Goal: Task Accomplishment & Management: Manage account settings

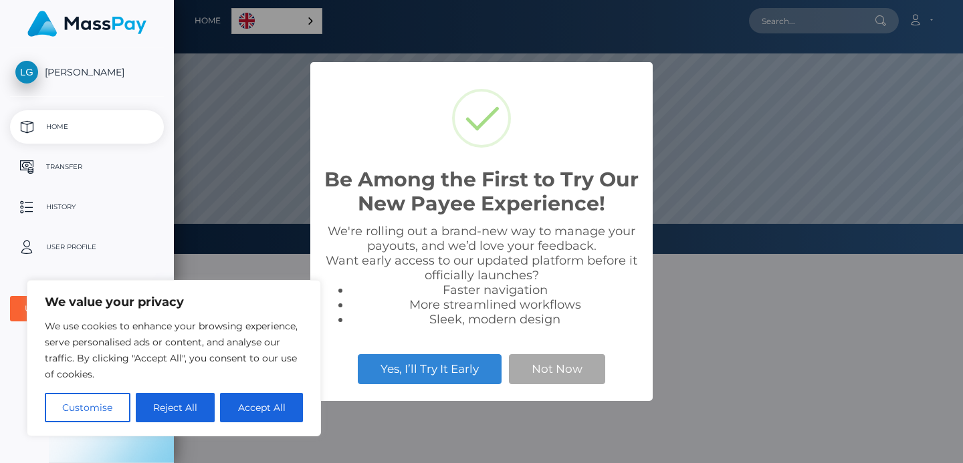
scroll to position [254, 789]
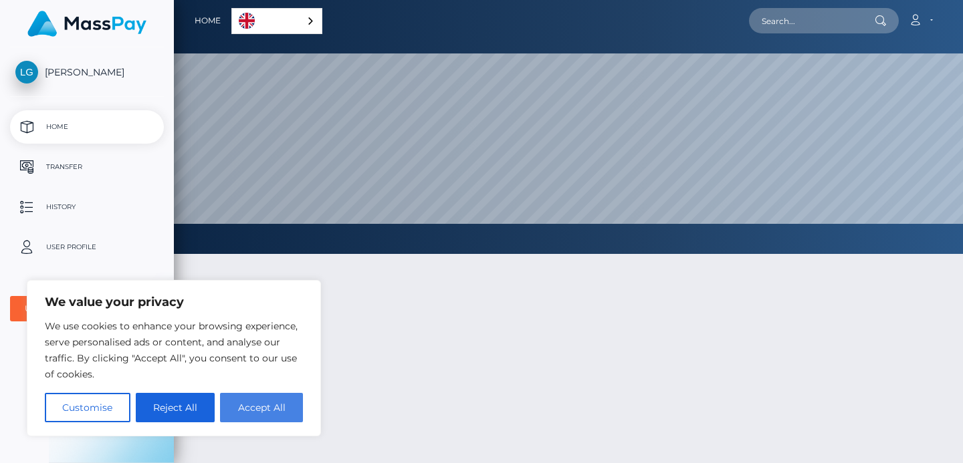
click at [240, 416] on button "Accept All" at bounding box center [261, 407] width 83 height 29
checkbox input "true"
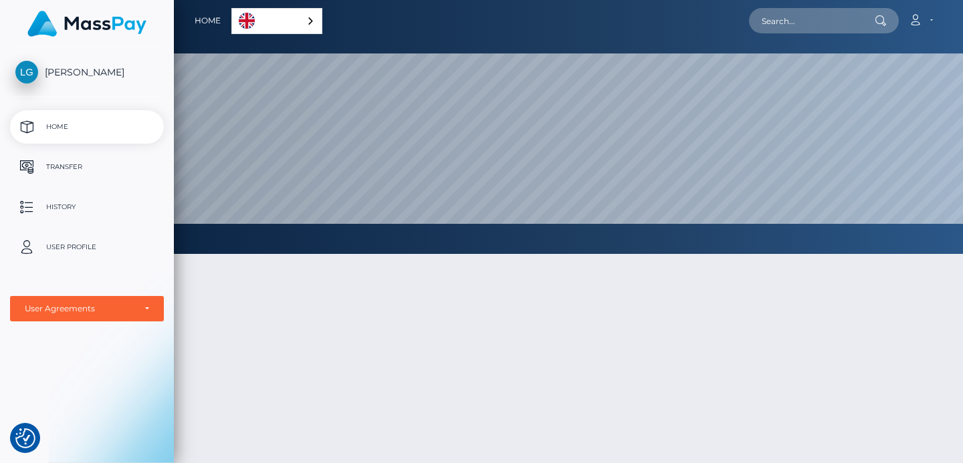
click at [302, 29] on link "English" at bounding box center [277, 21] width 90 height 25
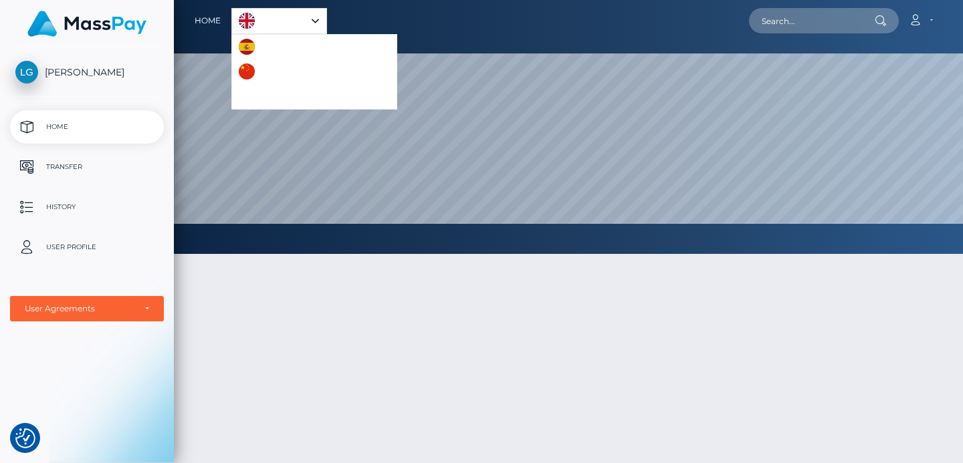
click at [295, 19] on link "English" at bounding box center [279, 21] width 94 height 25
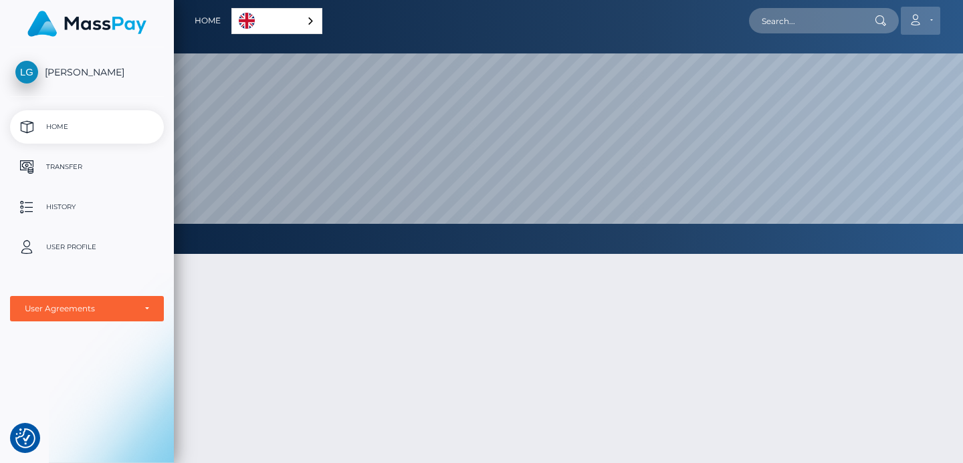
click at [924, 13] on link "Account" at bounding box center [920, 21] width 39 height 28
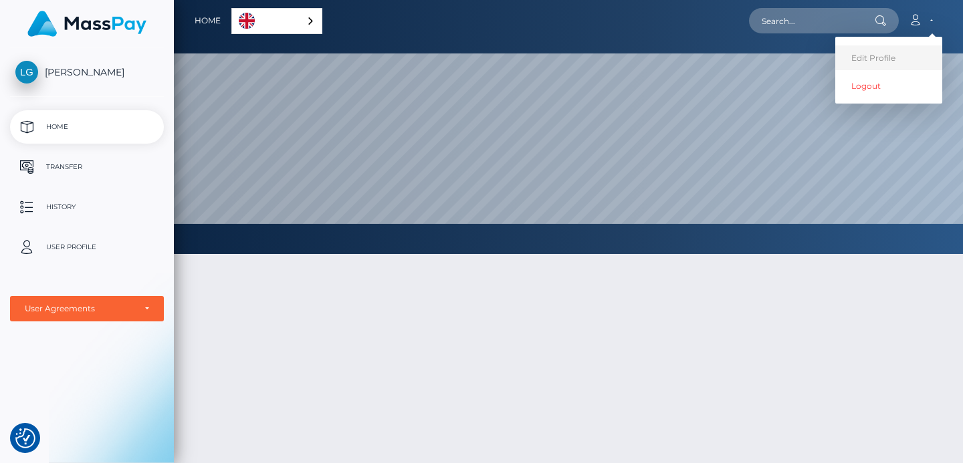
click at [885, 62] on link "Edit Profile" at bounding box center [888, 57] width 107 height 25
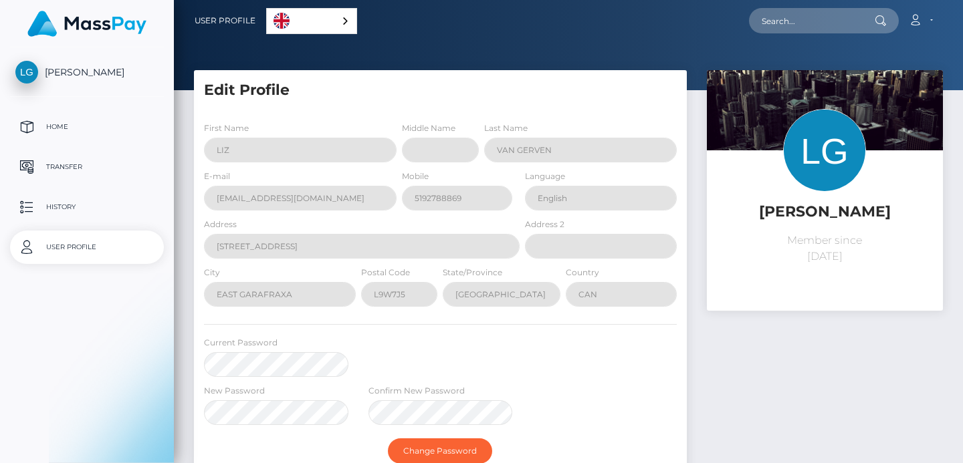
select select
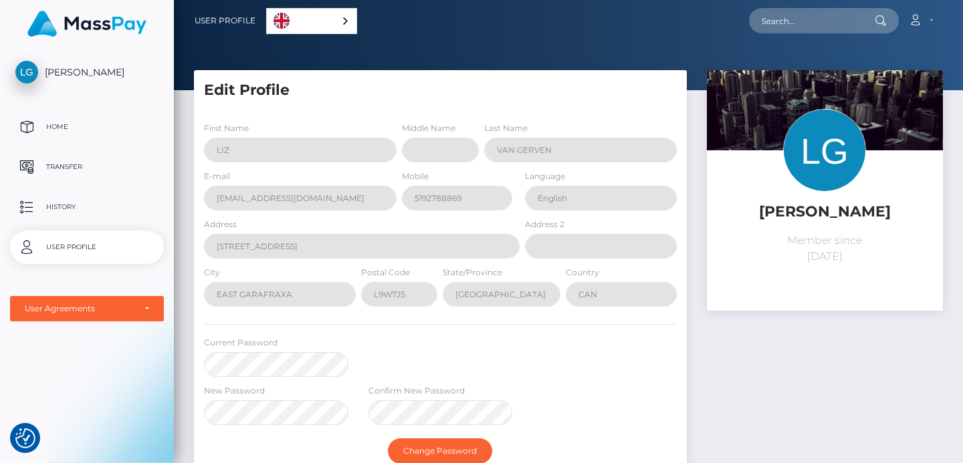
checkbox input "true"
click at [60, 124] on p "Home" at bounding box center [86, 127] width 143 height 20
